Goal: Task Accomplishment & Management: Use online tool/utility

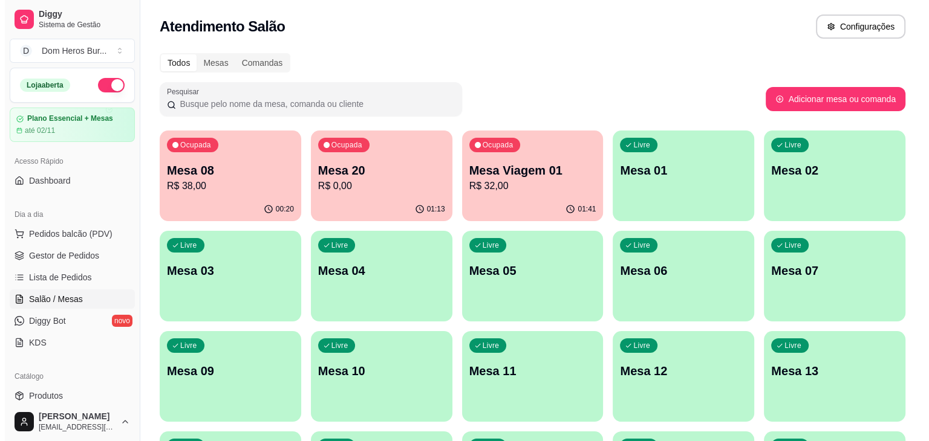
scroll to position [380, 0]
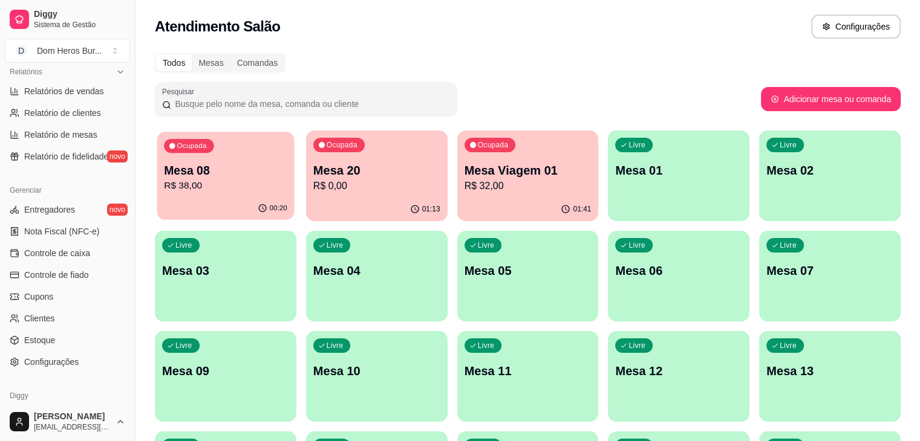
click at [239, 189] on p "R$ 38,00" at bounding box center [225, 186] width 123 height 14
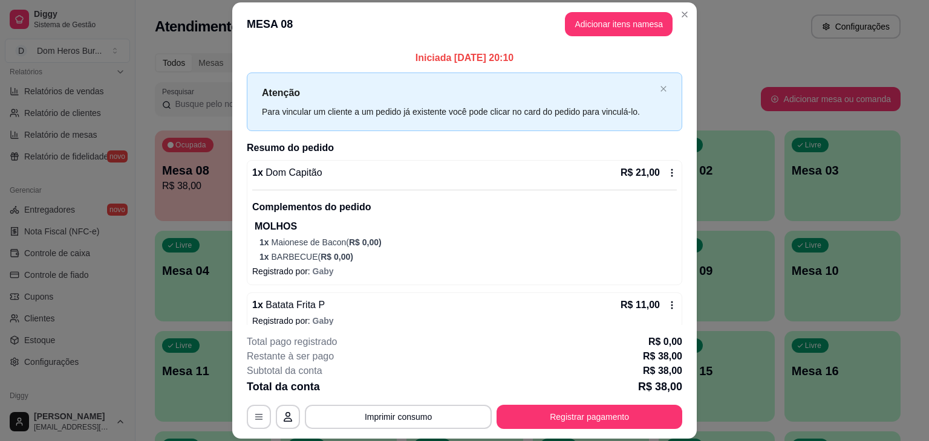
scroll to position [92, 0]
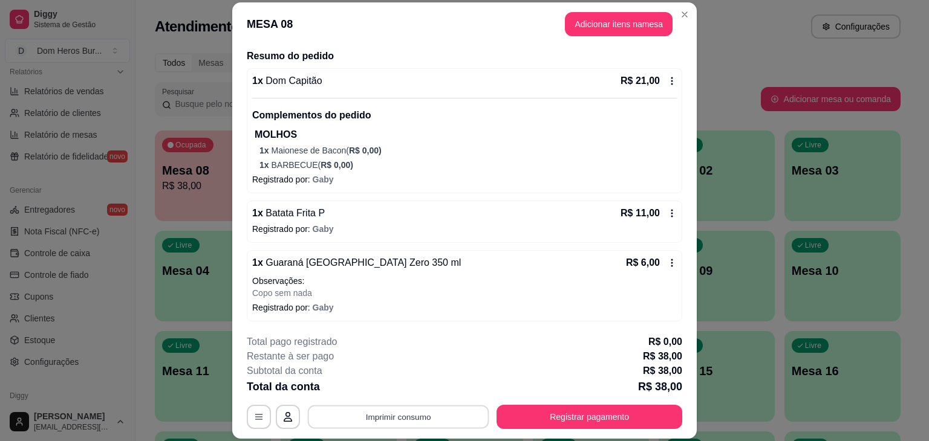
click at [388, 424] on button "Imprimir consumo" at bounding box center [398, 418] width 181 height 24
click at [387, 391] on button "IMPRESSORA" at bounding box center [397, 389] width 85 height 19
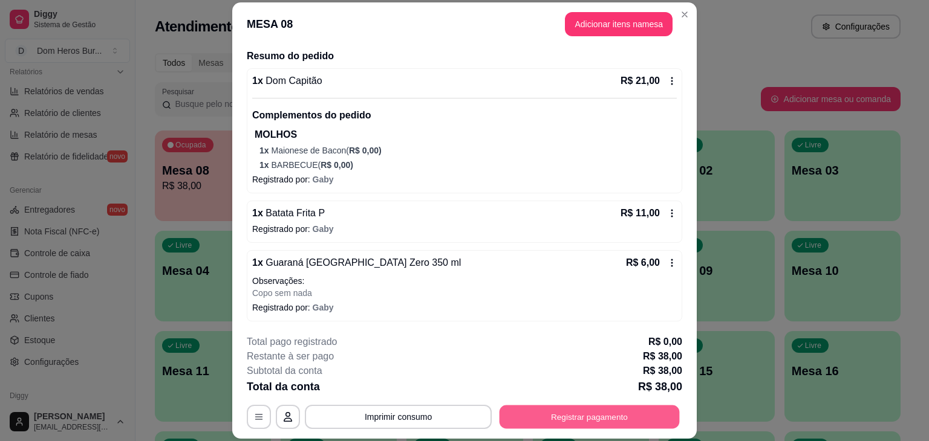
click at [539, 409] on button "Registrar pagamento" at bounding box center [589, 418] width 180 height 24
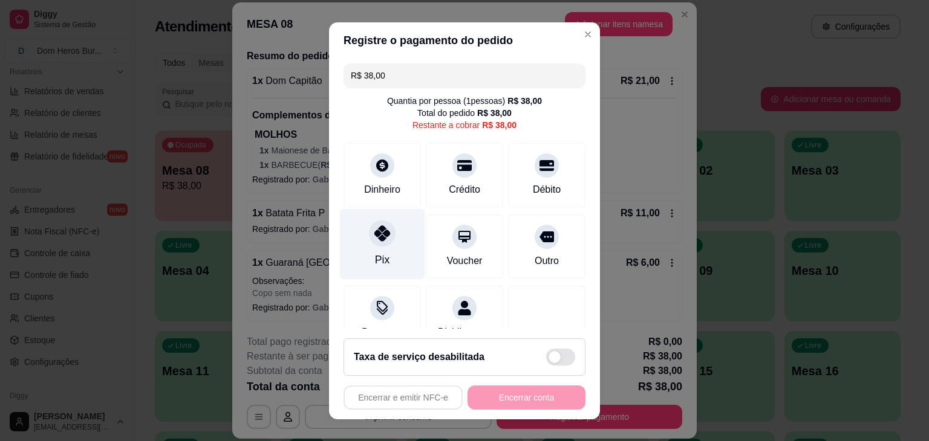
click at [387, 252] on div "Pix" at bounding box center [382, 244] width 85 height 71
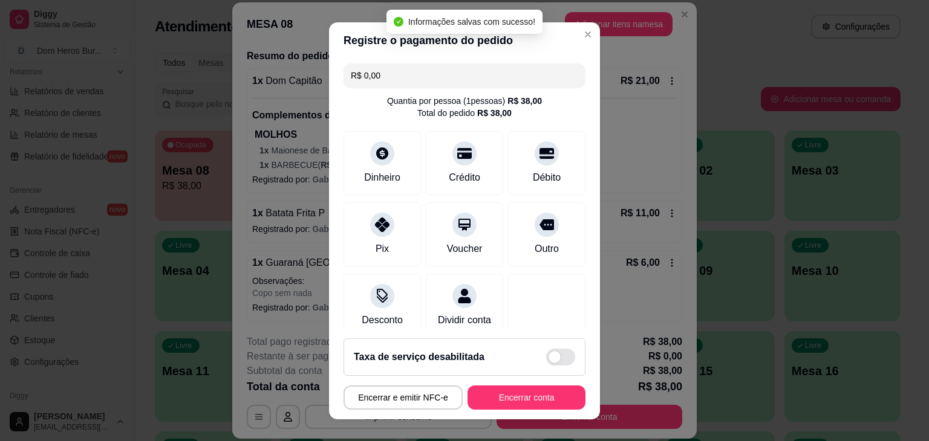
type input "R$ 0,00"
click at [508, 388] on button "Encerrar conta" at bounding box center [526, 398] width 118 height 24
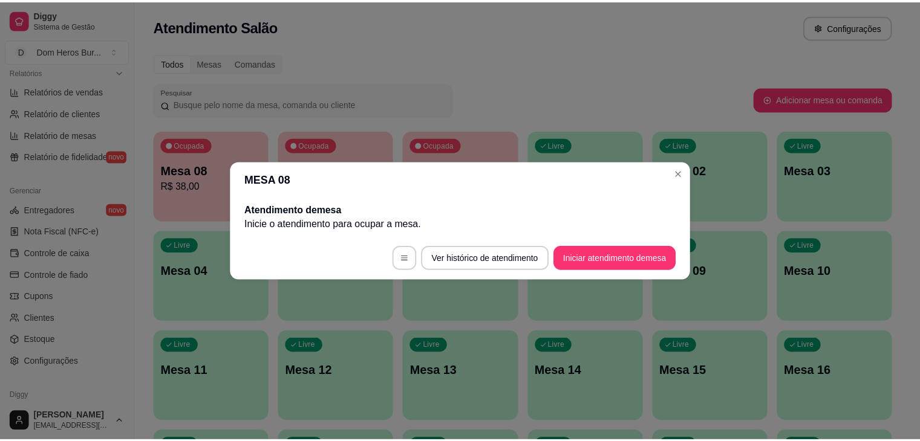
scroll to position [0, 0]
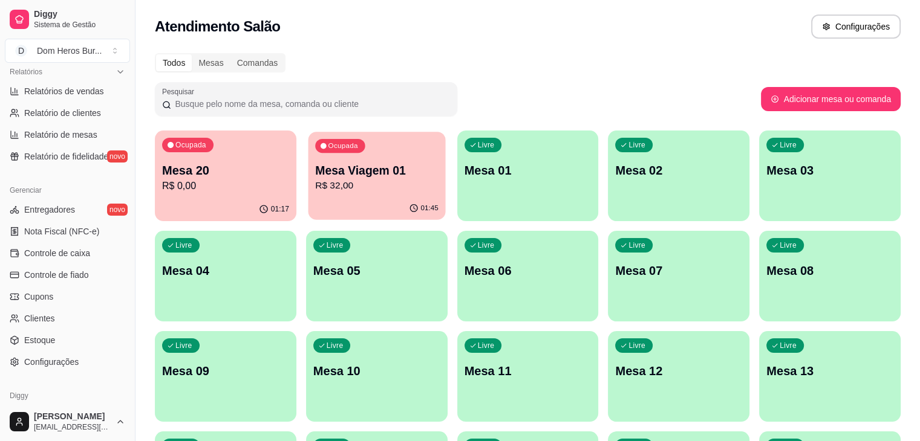
click at [377, 190] on p "R$ 32,00" at bounding box center [376, 186] width 123 height 14
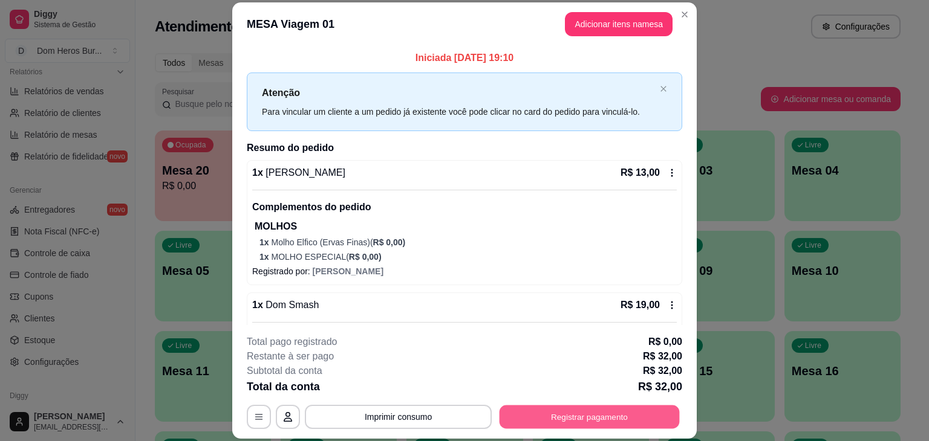
click at [537, 413] on button "Registrar pagamento" at bounding box center [589, 418] width 180 height 24
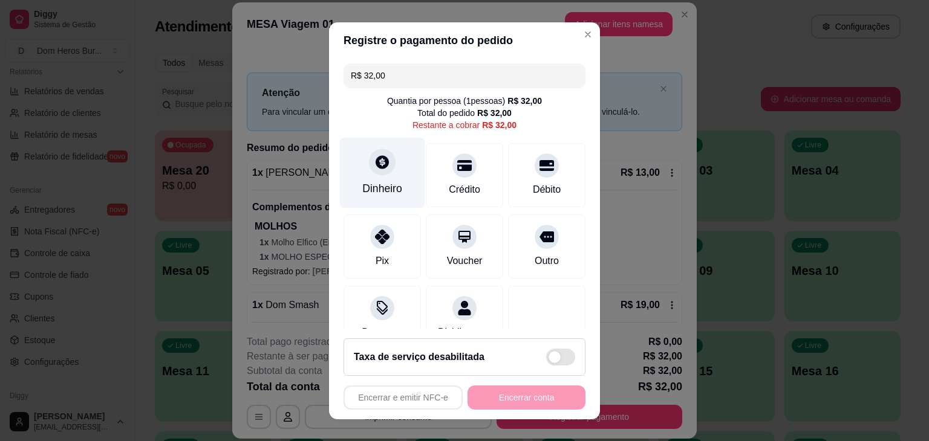
click at [389, 174] on div "Dinheiro" at bounding box center [382, 172] width 85 height 71
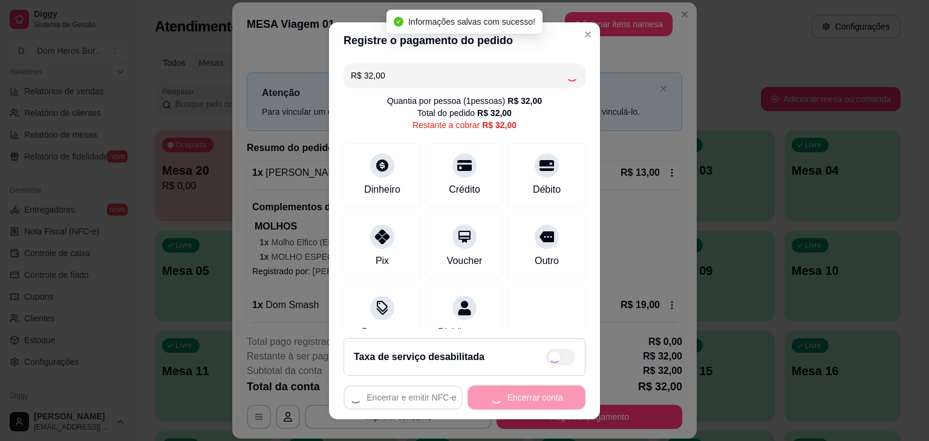
type input "R$ 0,00"
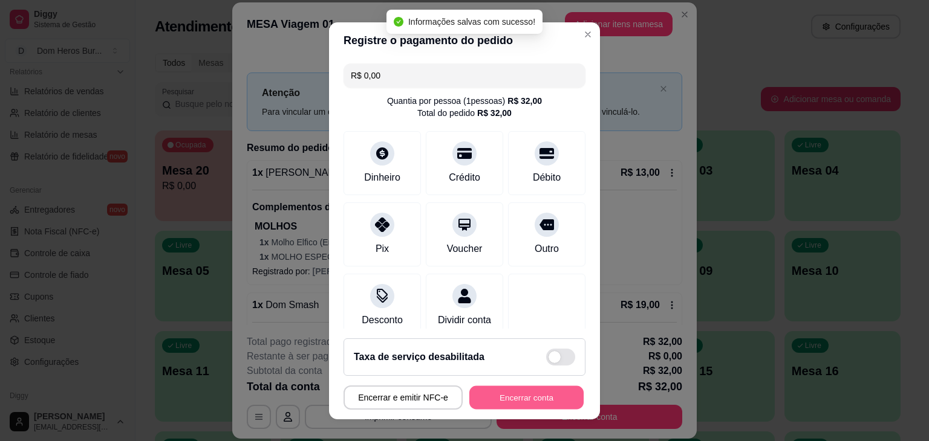
click at [476, 392] on button "Encerrar conta" at bounding box center [526, 398] width 114 height 24
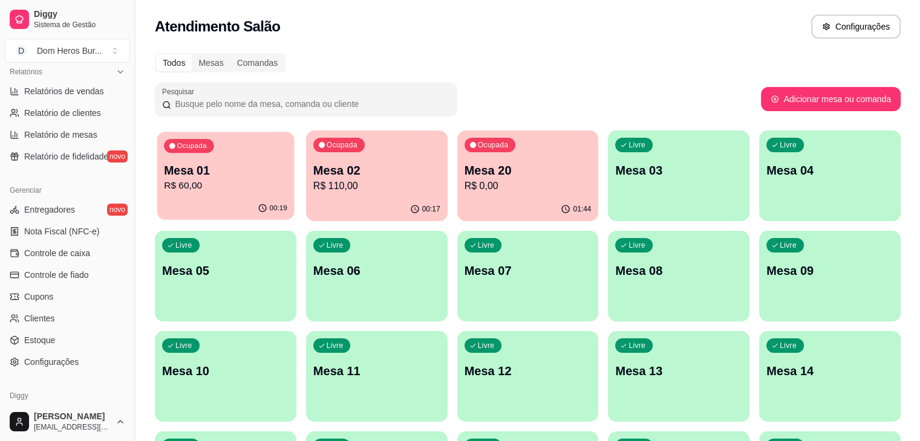
click at [232, 148] on div "Ocupada Mesa 01 R$ 60,00" at bounding box center [225, 164] width 137 height 65
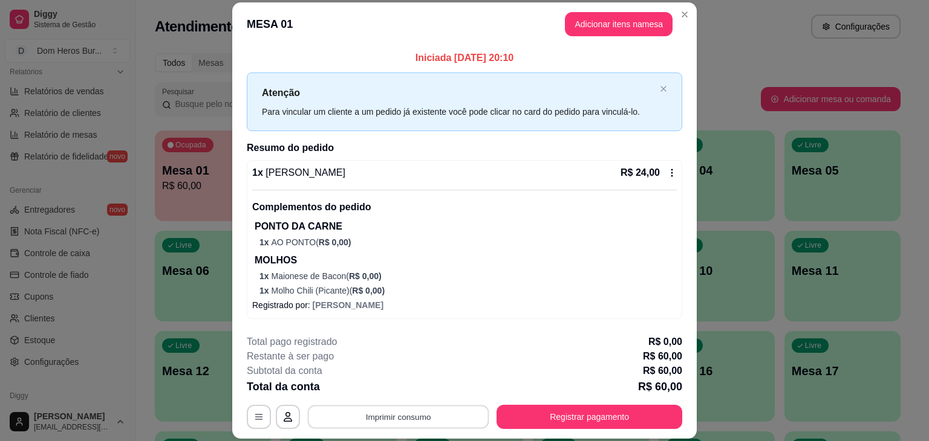
click at [357, 419] on button "Imprimir consumo" at bounding box center [398, 418] width 181 height 24
click at [374, 388] on button "IMPRESSORA" at bounding box center [397, 389] width 85 height 19
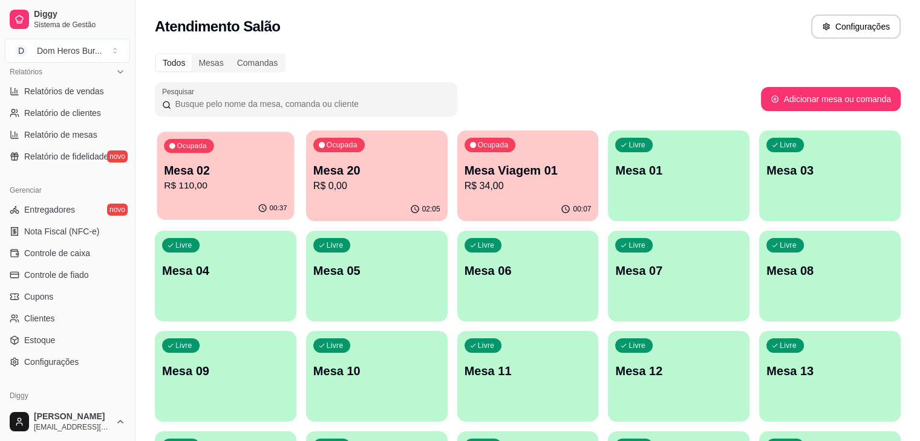
click at [230, 180] on p "R$ 110,00" at bounding box center [225, 186] width 123 height 14
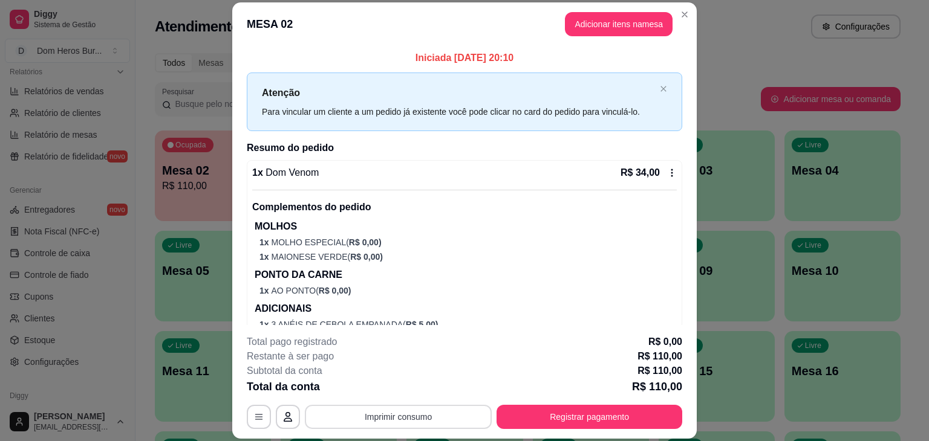
click at [415, 415] on button "Imprimir consumo" at bounding box center [398, 417] width 187 height 24
click at [393, 395] on button "IMPRESSORA" at bounding box center [397, 389] width 85 height 19
click at [645, 418] on button "Registrar pagamento" at bounding box center [589, 418] width 180 height 24
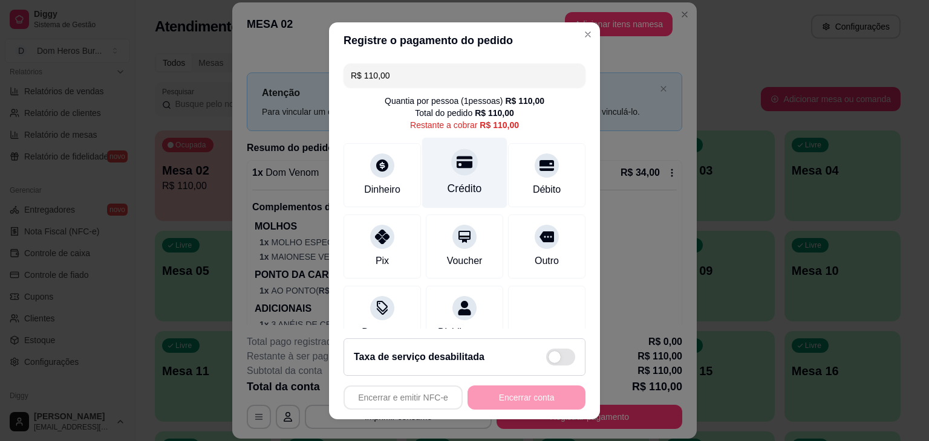
click at [442, 178] on div "Crédito" at bounding box center [464, 172] width 85 height 71
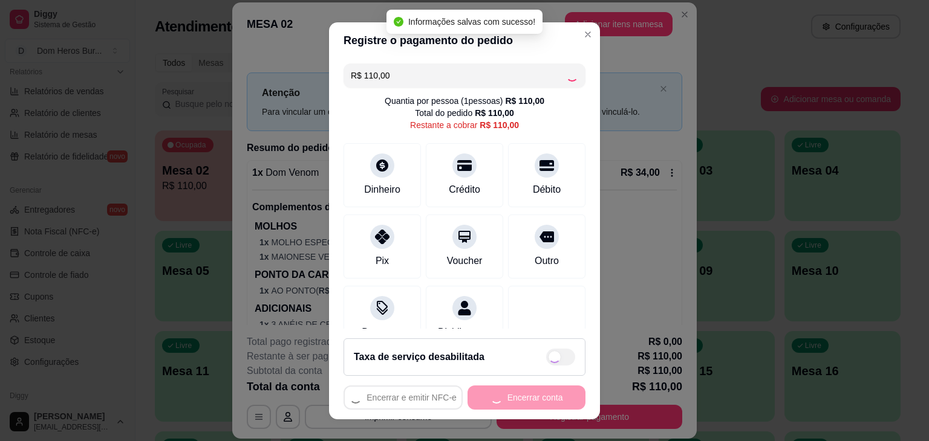
type input "R$ 0,00"
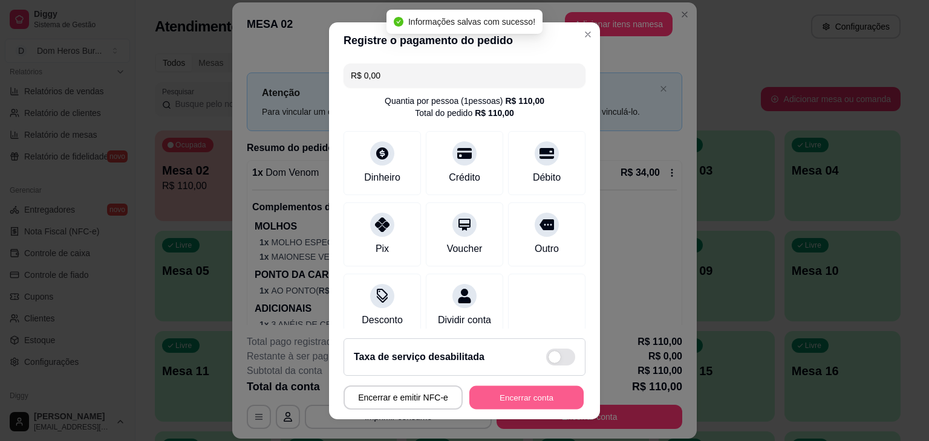
click at [498, 388] on button "Encerrar conta" at bounding box center [526, 398] width 114 height 24
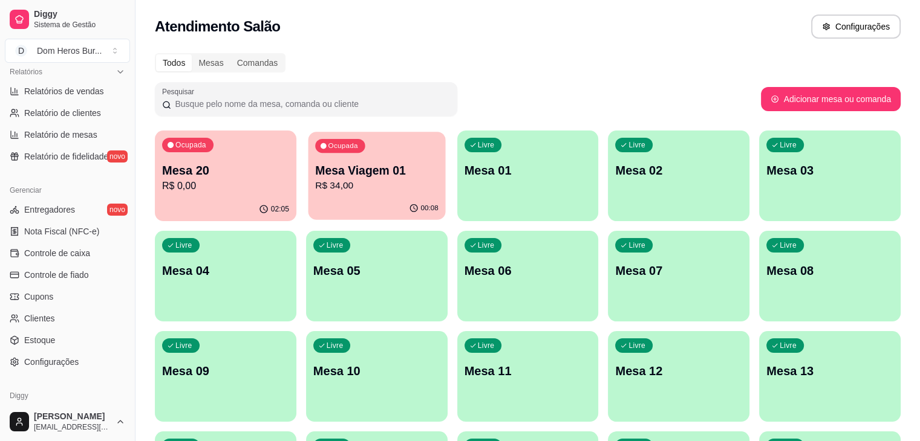
click at [352, 180] on p "R$ 34,00" at bounding box center [376, 186] width 123 height 14
click at [196, 172] on p "Mesa 02" at bounding box center [225, 171] width 123 height 16
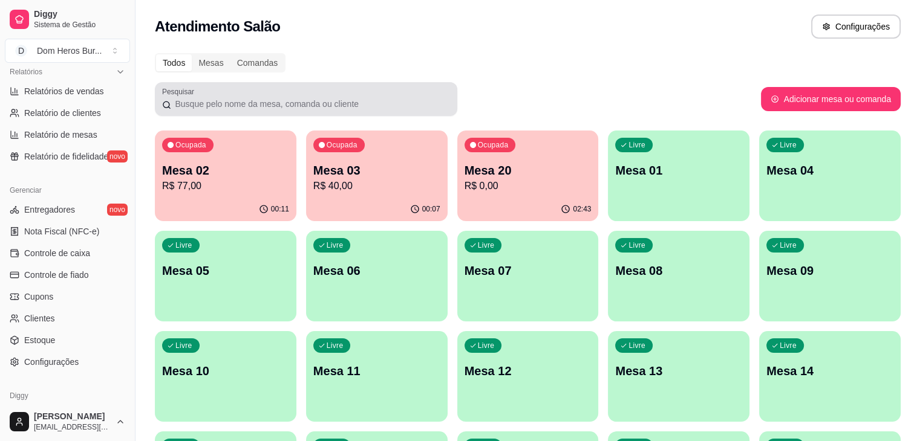
click at [443, 87] on div at bounding box center [306, 99] width 288 height 24
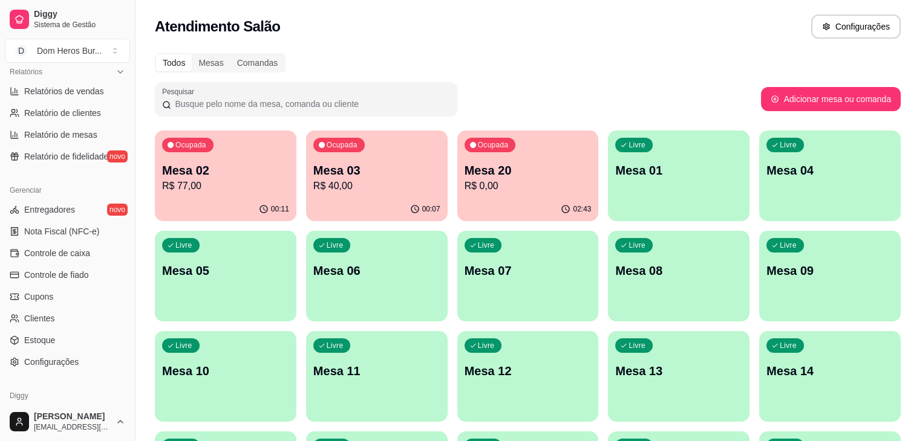
click at [458, 47] on div "Todos Mesas Comandas Pesquisar Adicionar mesa ou comanda Ocupada Mesa 02 R$ 77,…" at bounding box center [527, 392] width 784 height 692
click at [382, 57] on div "Todos Mesas Comandas" at bounding box center [527, 62] width 745 height 19
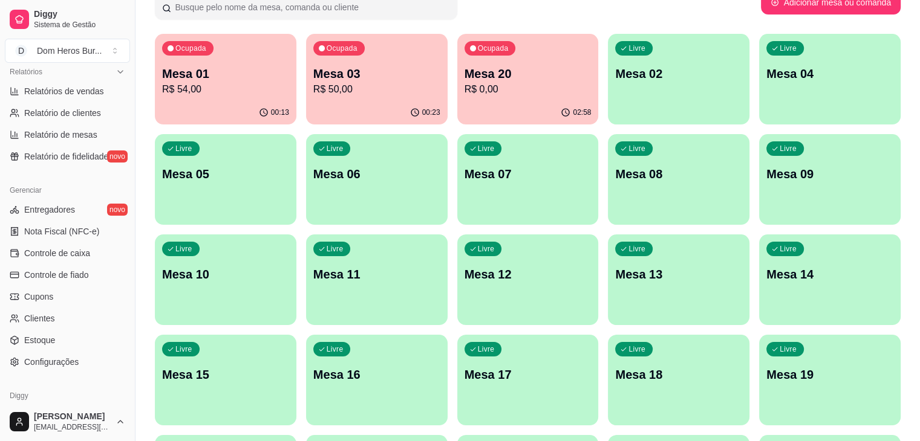
scroll to position [97, 0]
